Goal: Information Seeking & Learning: Learn about a topic

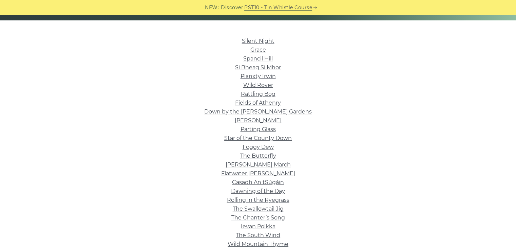
scroll to position [170, 0]
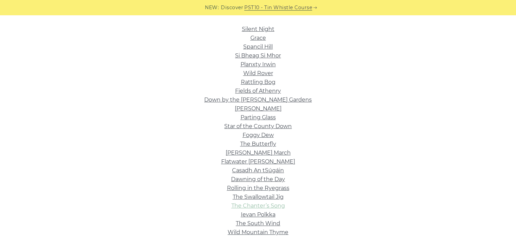
click at [268, 205] on link "The Chanter’s Song" at bounding box center [258, 205] width 54 height 6
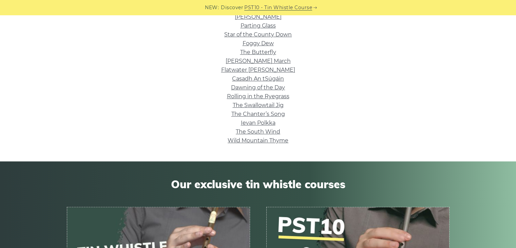
scroll to position [271, 0]
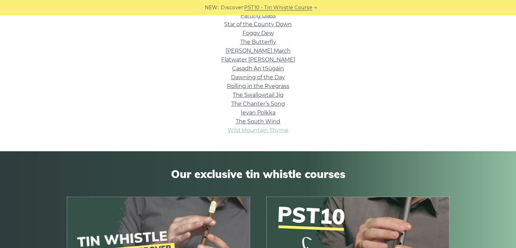
click at [271, 131] on link "Wild Mountain Thyme" at bounding box center [258, 130] width 61 height 6
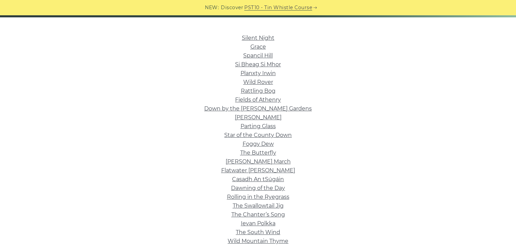
scroll to position [102, 0]
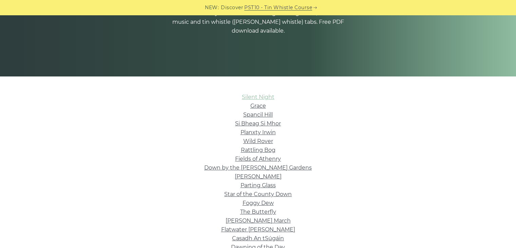
click at [264, 95] on link "Silent Night" at bounding box center [258, 97] width 33 height 6
click at [262, 104] on link "Grace" at bounding box center [258, 105] width 16 height 6
click at [259, 115] on link "Spancil Hill" at bounding box center [258, 114] width 30 height 6
drag, startPoint x: 279, startPoint y: 114, endPoint x: 243, endPoint y: 115, distance: 35.9
click at [243, 115] on li "Spancil Hill" at bounding box center [258, 114] width 382 height 9
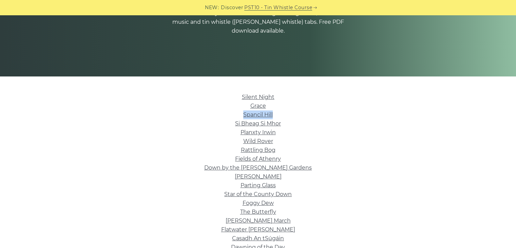
copy link "Spancil Hill"
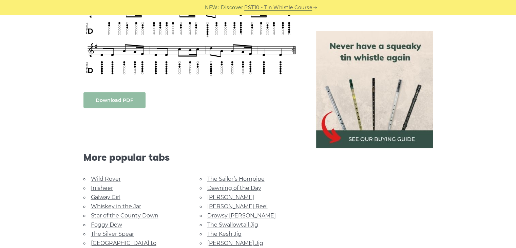
scroll to position [237, 0]
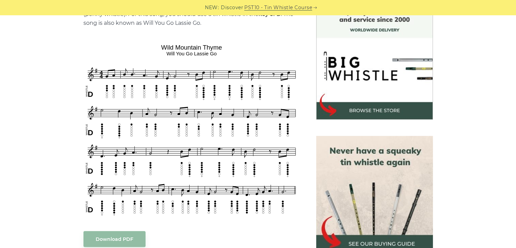
scroll to position [203, 0]
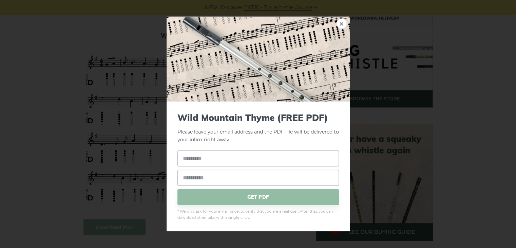
click at [337, 23] on link "×" at bounding box center [341, 24] width 10 height 10
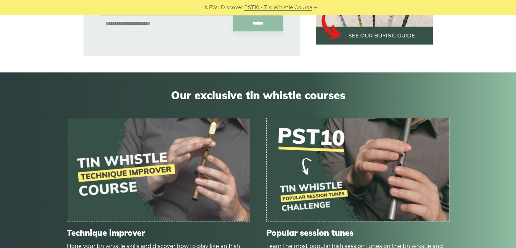
scroll to position [610, 0]
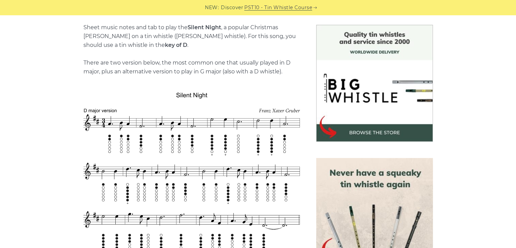
scroll to position [237, 0]
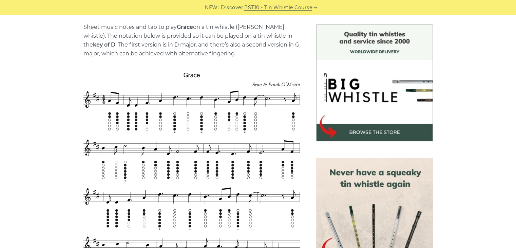
scroll to position [203, 0]
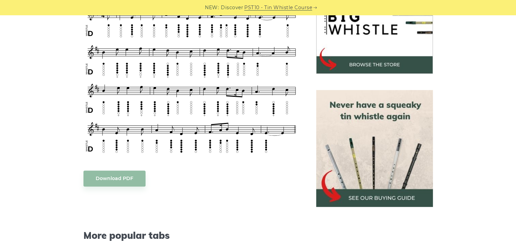
scroll to position [203, 0]
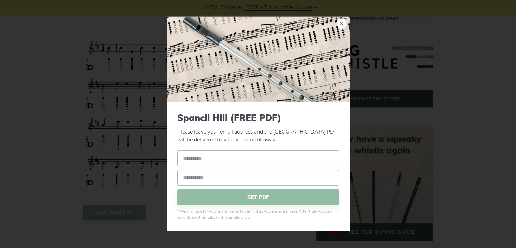
drag, startPoint x: 216, startPoint y: 25, endPoint x: 195, endPoint y: 25, distance: 20.7
click at [341, 23] on link "×" at bounding box center [341, 24] width 10 height 10
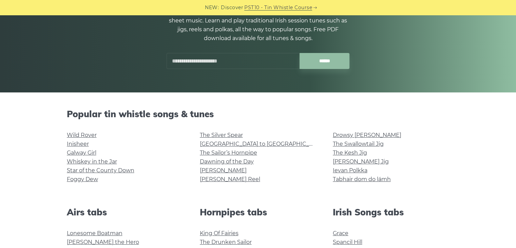
scroll to position [170, 0]
